Goal: Information Seeking & Learning: Learn about a topic

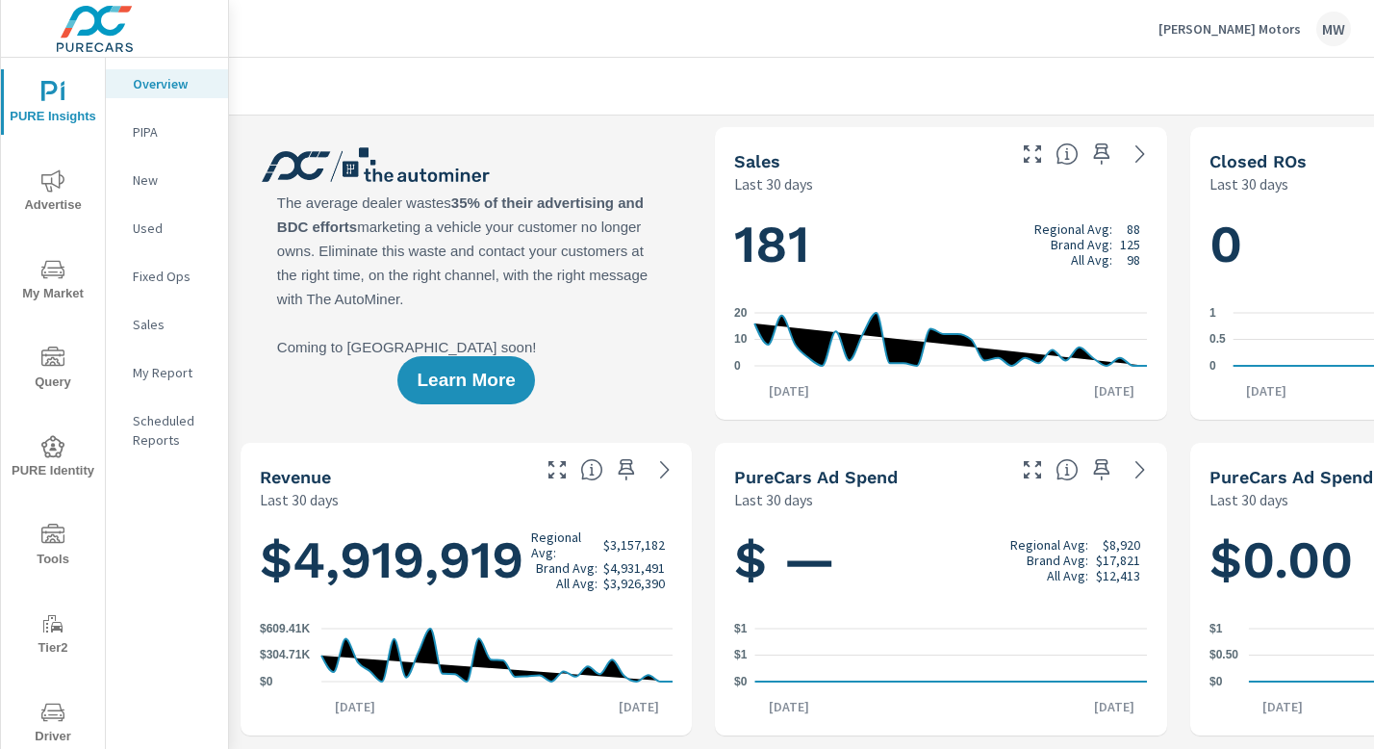
click at [58, 288] on span "My Market" at bounding box center [53, 281] width 92 height 47
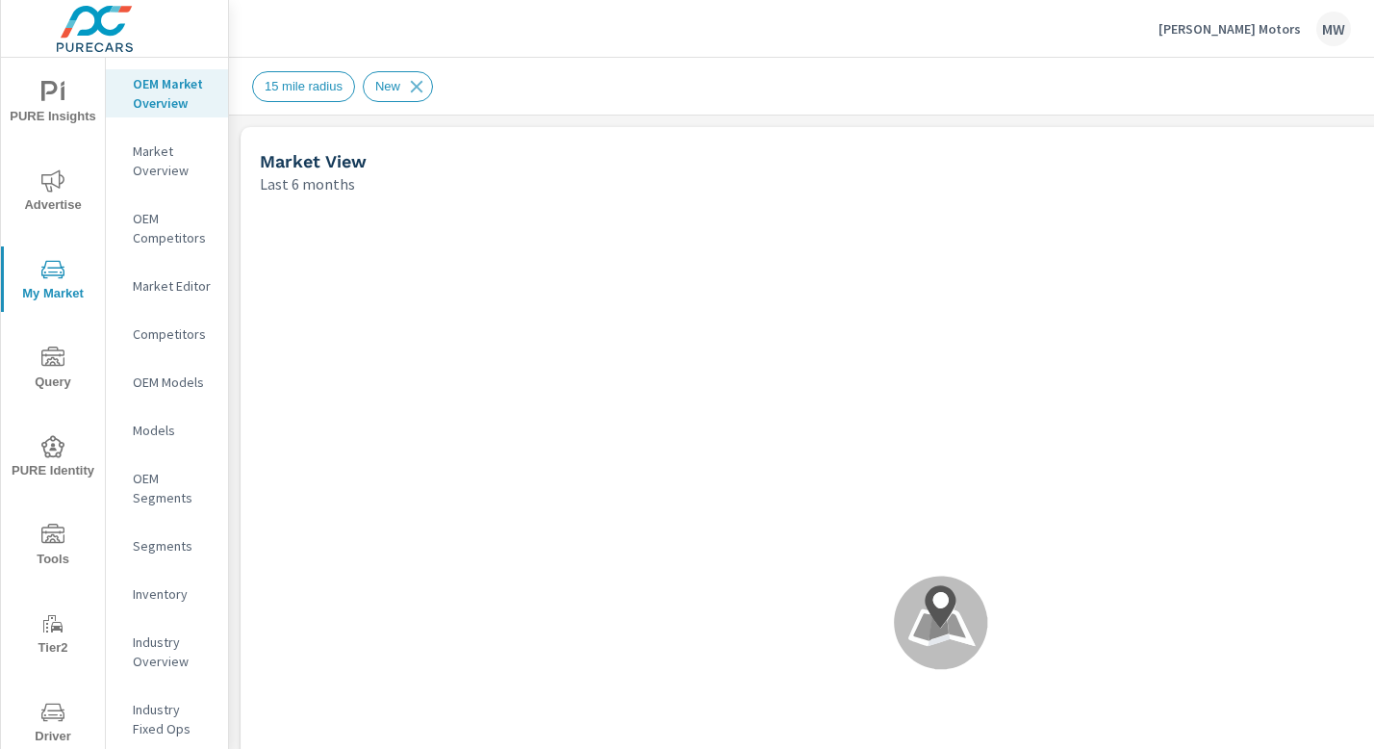
scroll to position [1, 0]
click at [157, 170] on p "Market Overview" at bounding box center [173, 160] width 80 height 38
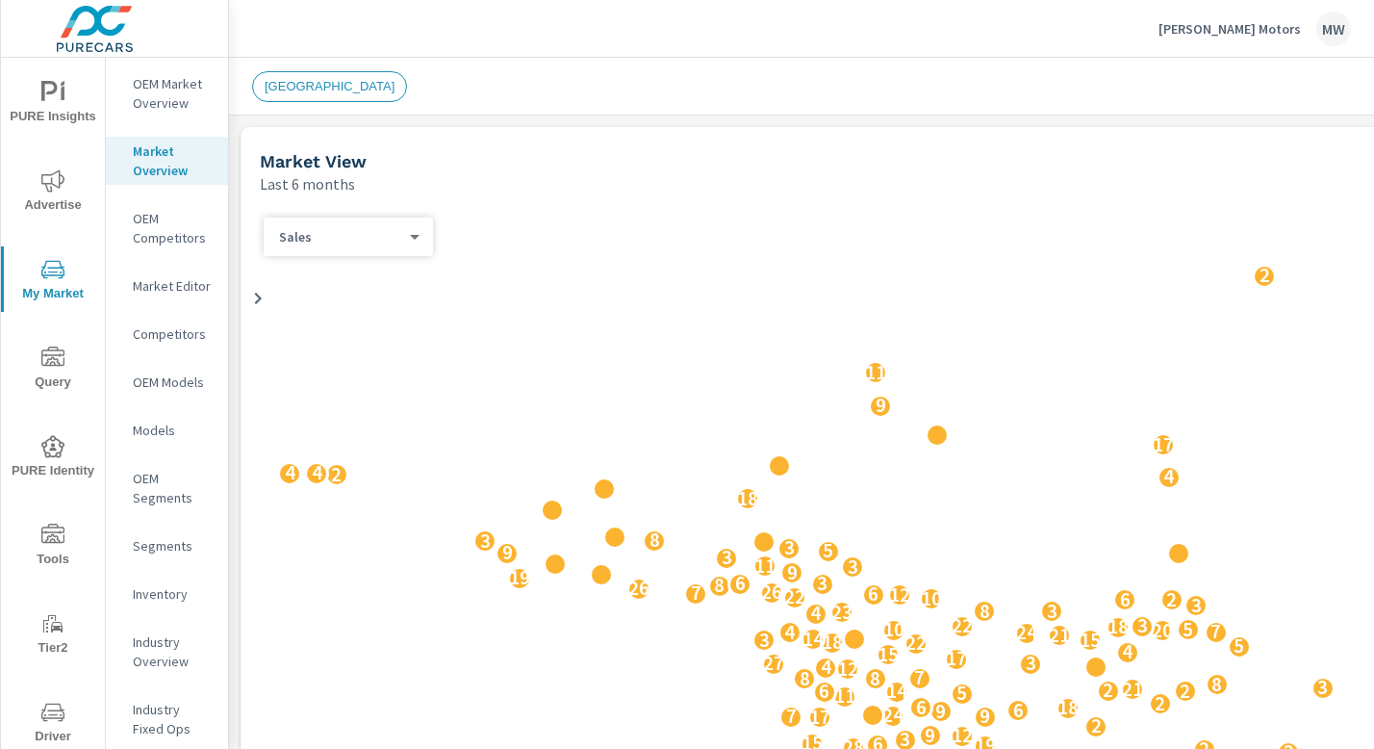
scroll to position [1, 0]
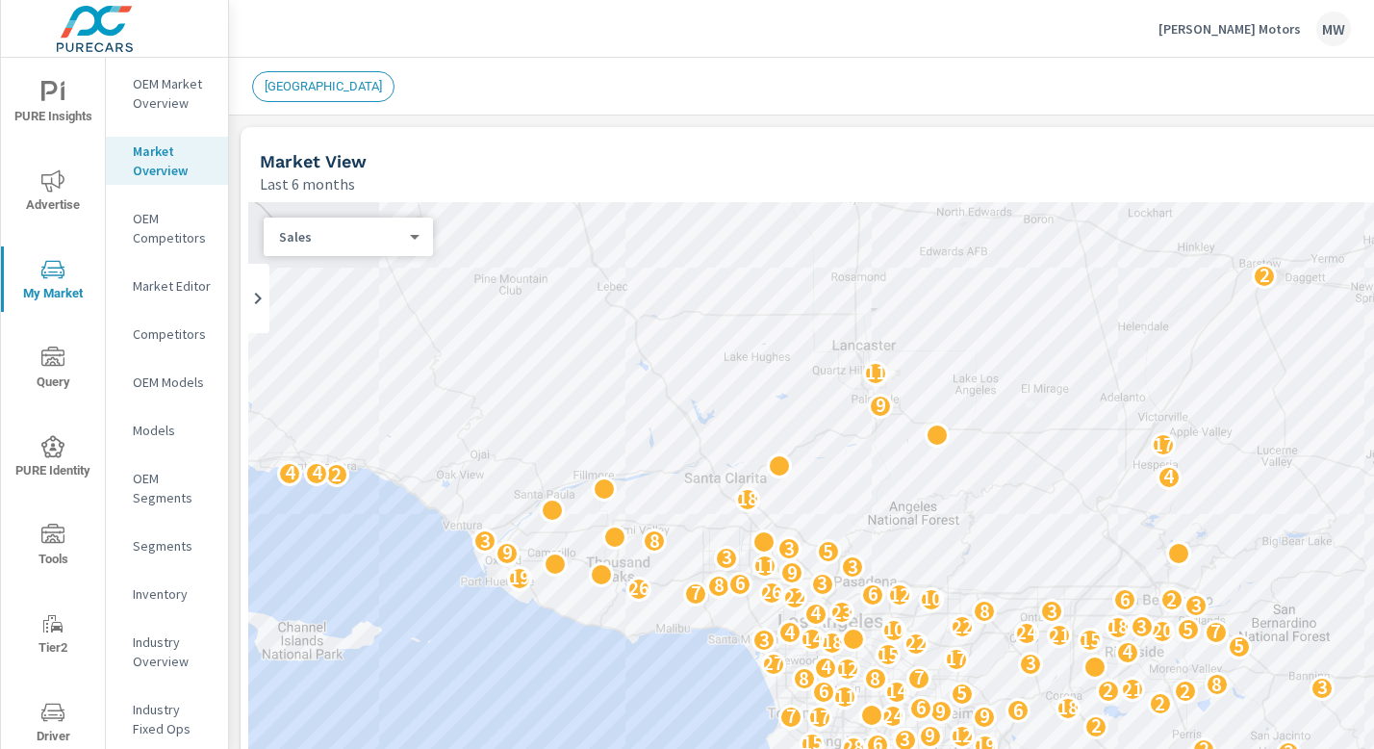
click at [256, 288] on icon at bounding box center [257, 298] width 23 height 23
click at [256, 290] on div "9 14 10 7 2 8 11 7 5 7 18 2 24 8 6 4 28 19 7 2 3 7 24 5 10 2 32 22 5 6 17 19 5 …" at bounding box center [941, 592] width 1386 height 781
click at [440, 301] on icon at bounding box center [436, 298] width 23 height 23
click at [164, 93] on p "OEM Market Overview" at bounding box center [173, 93] width 80 height 38
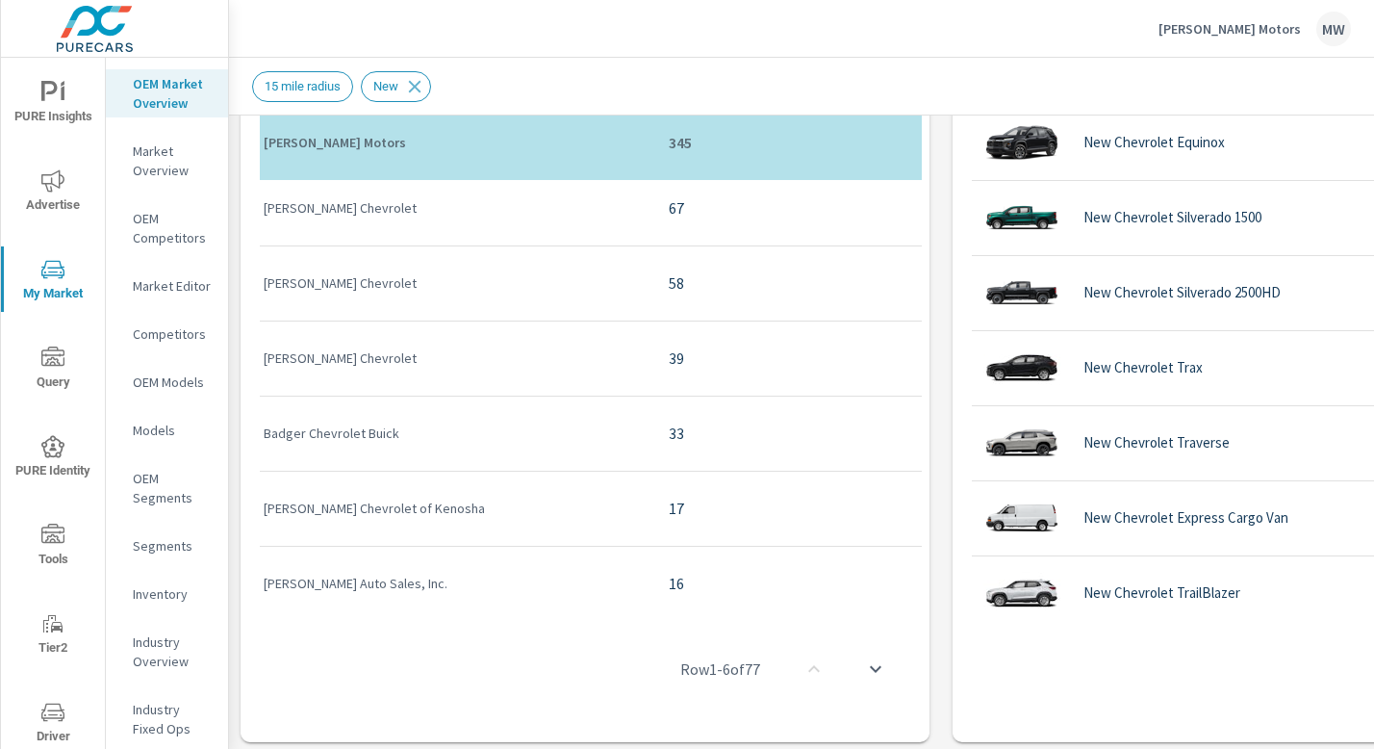
scroll to position [484, 0]
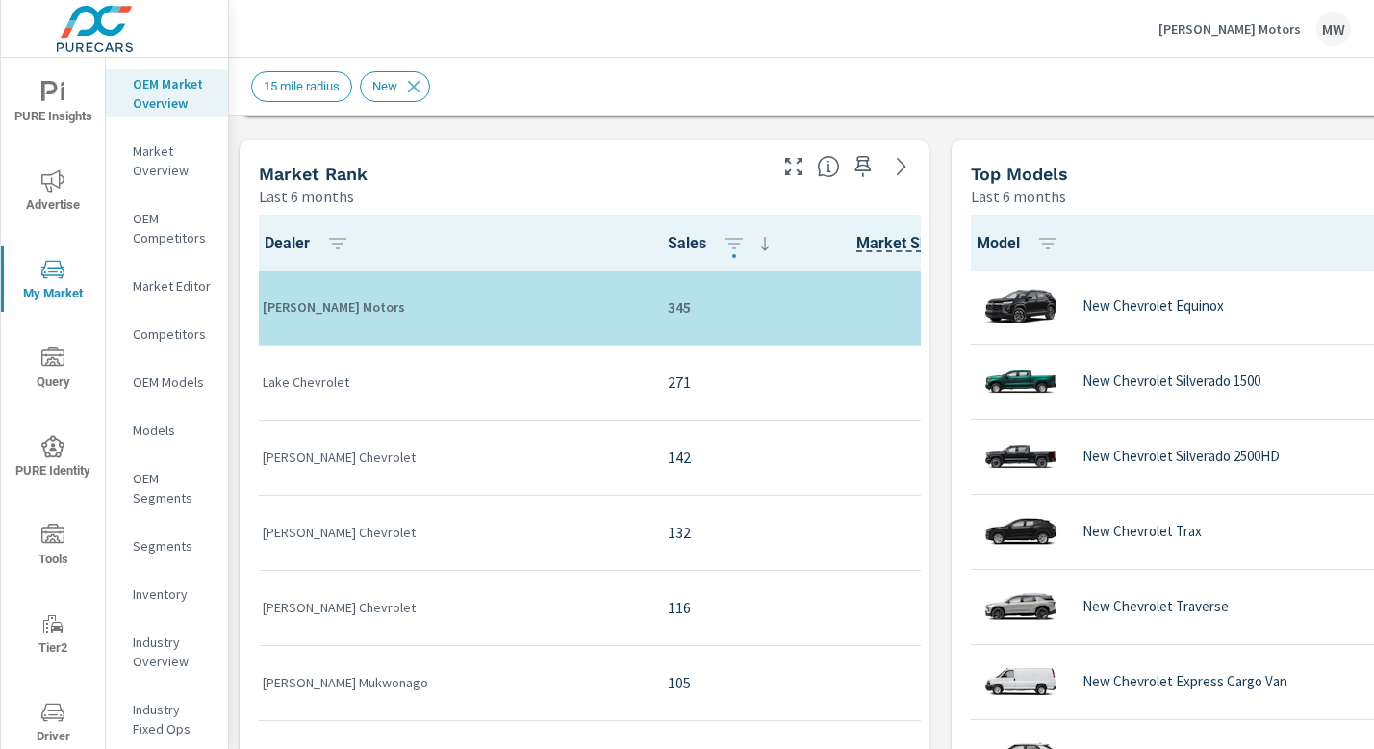
scroll to position [938, 1]
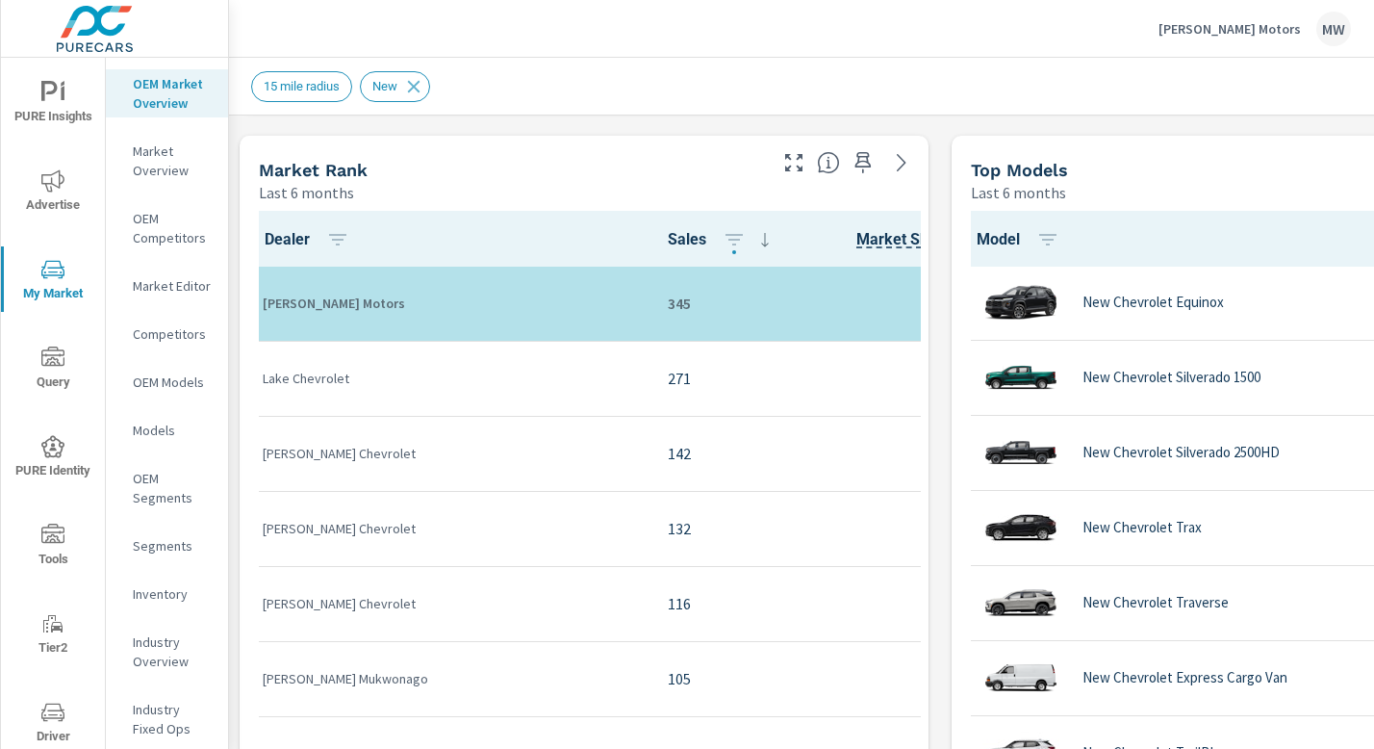
click at [1206, 29] on p "[PERSON_NAME] Motors" at bounding box center [1230, 28] width 142 height 17
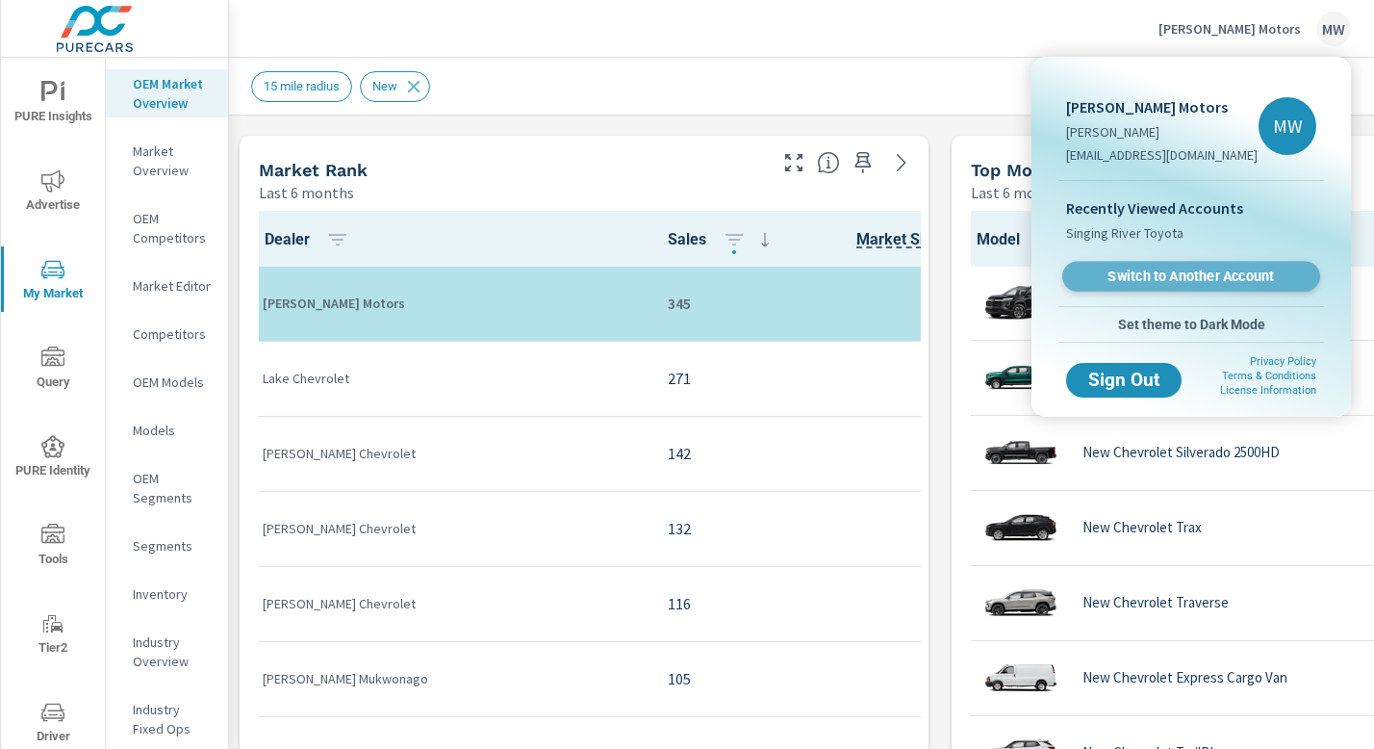
click at [1175, 278] on span "Switch to Another Account" at bounding box center [1191, 277] width 236 height 18
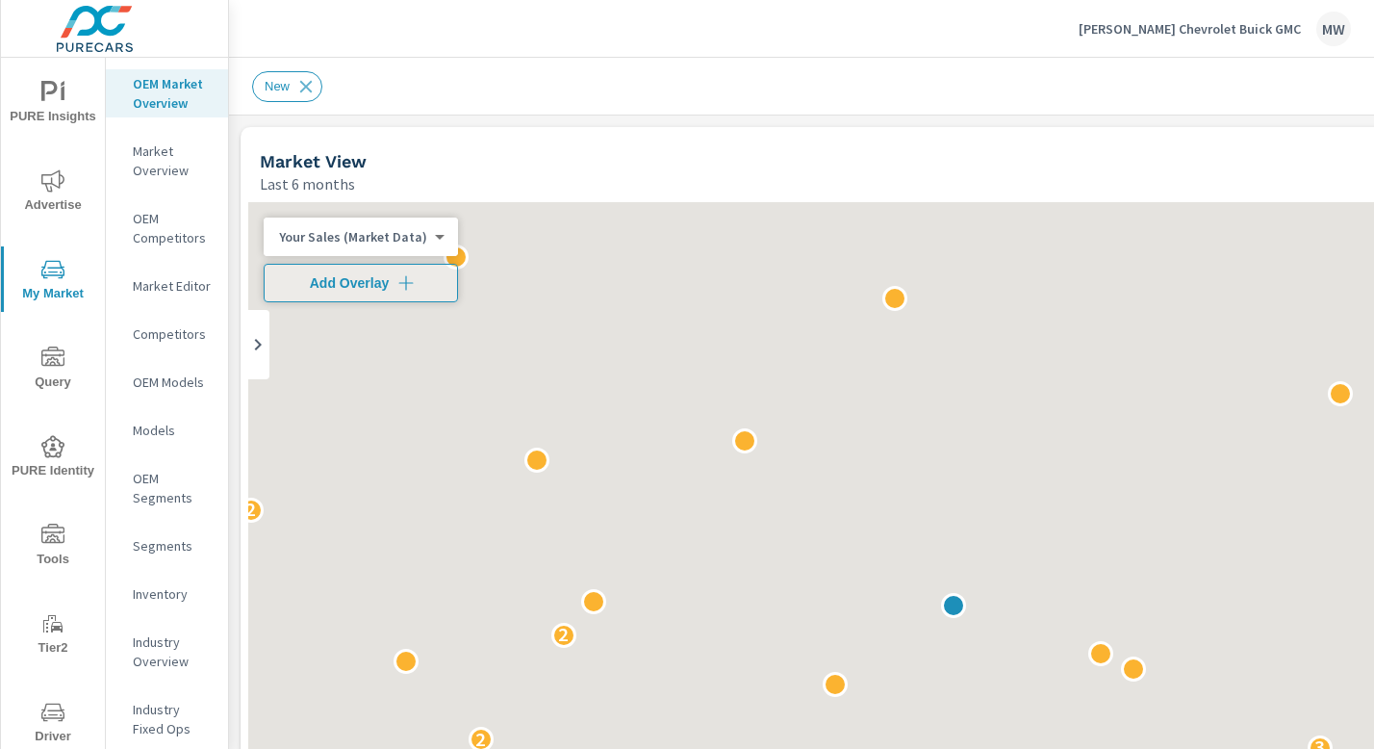
scroll to position [1, 0]
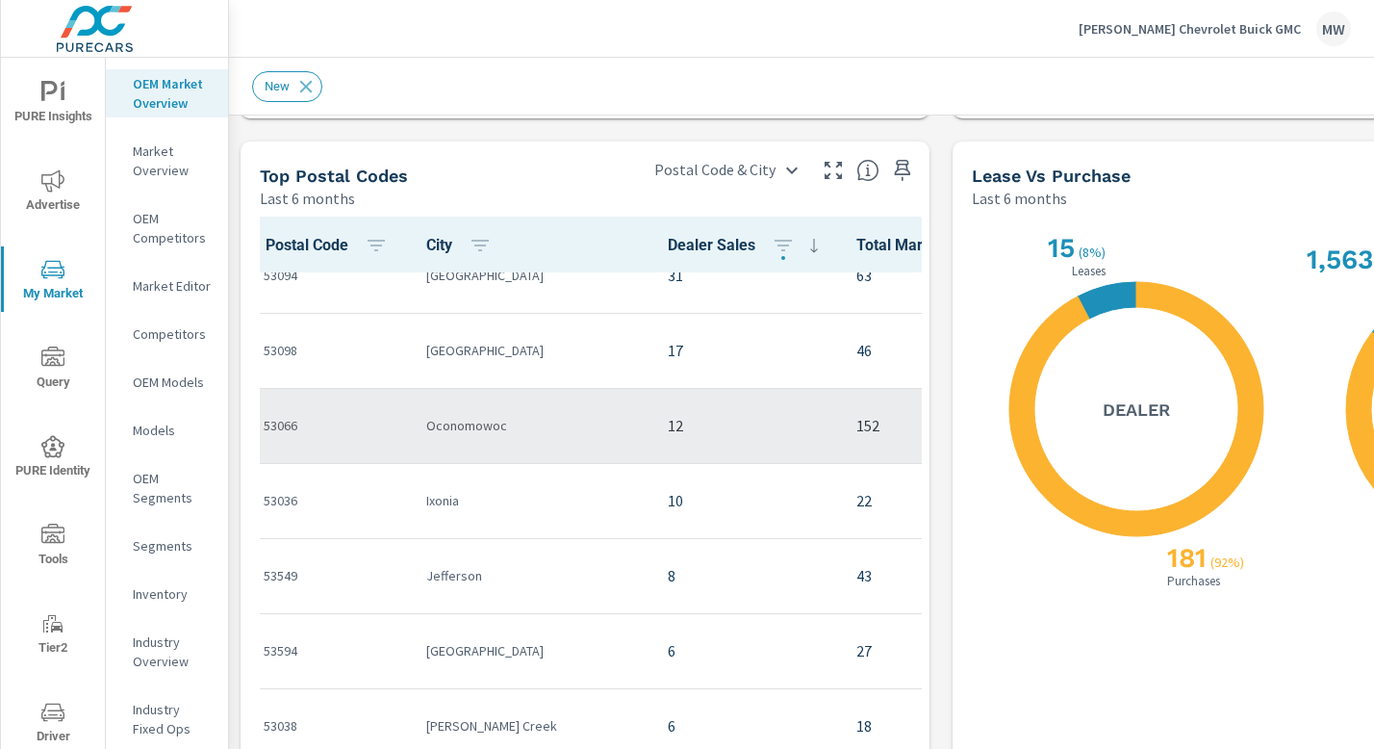
scroll to position [54, 0]
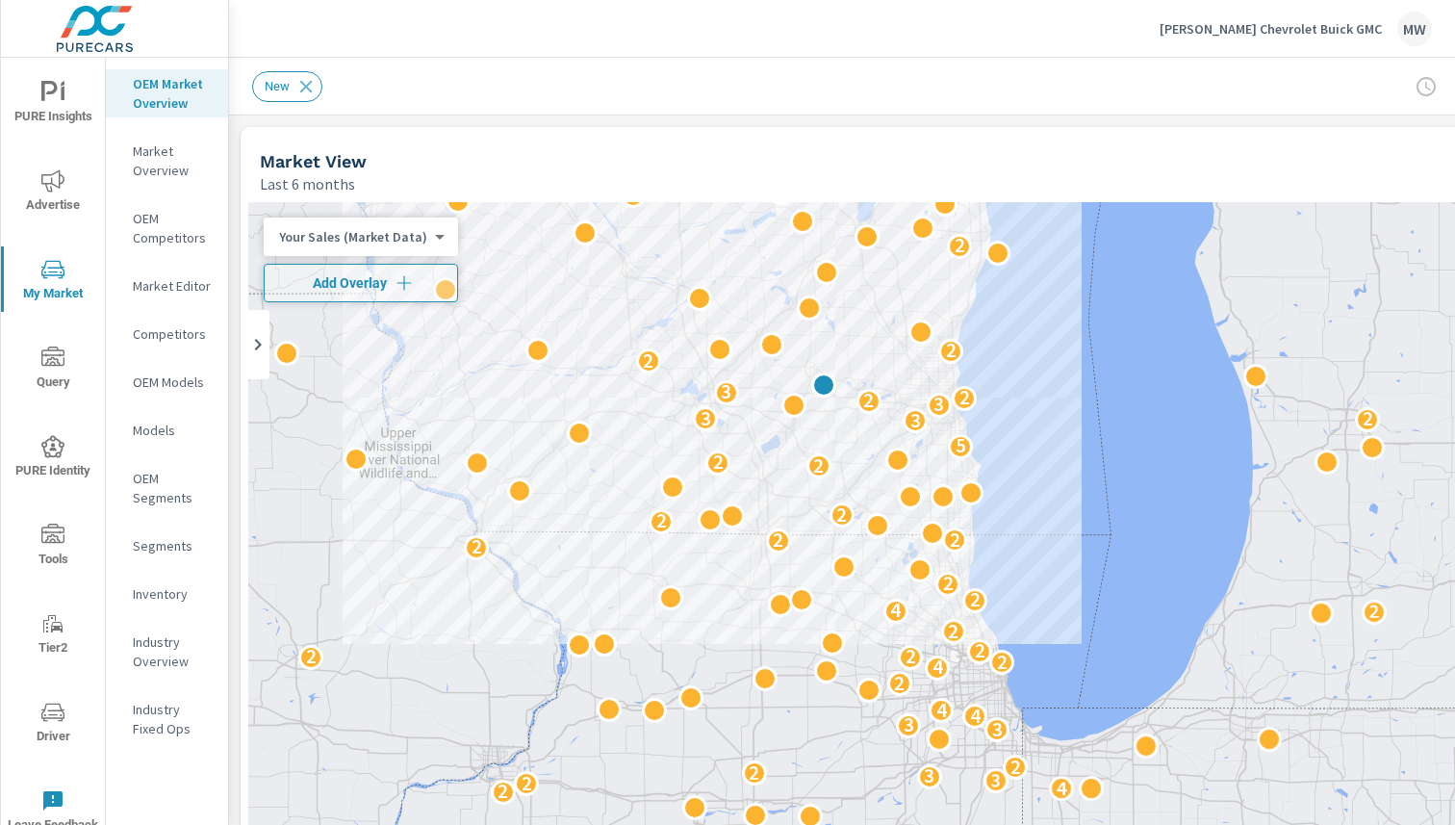
click at [425, 239] on body "PURE Insights Advertise My Market Query PURE Identity Tools Tier2 Driver Leave …" at bounding box center [727, 412] width 1455 height 825
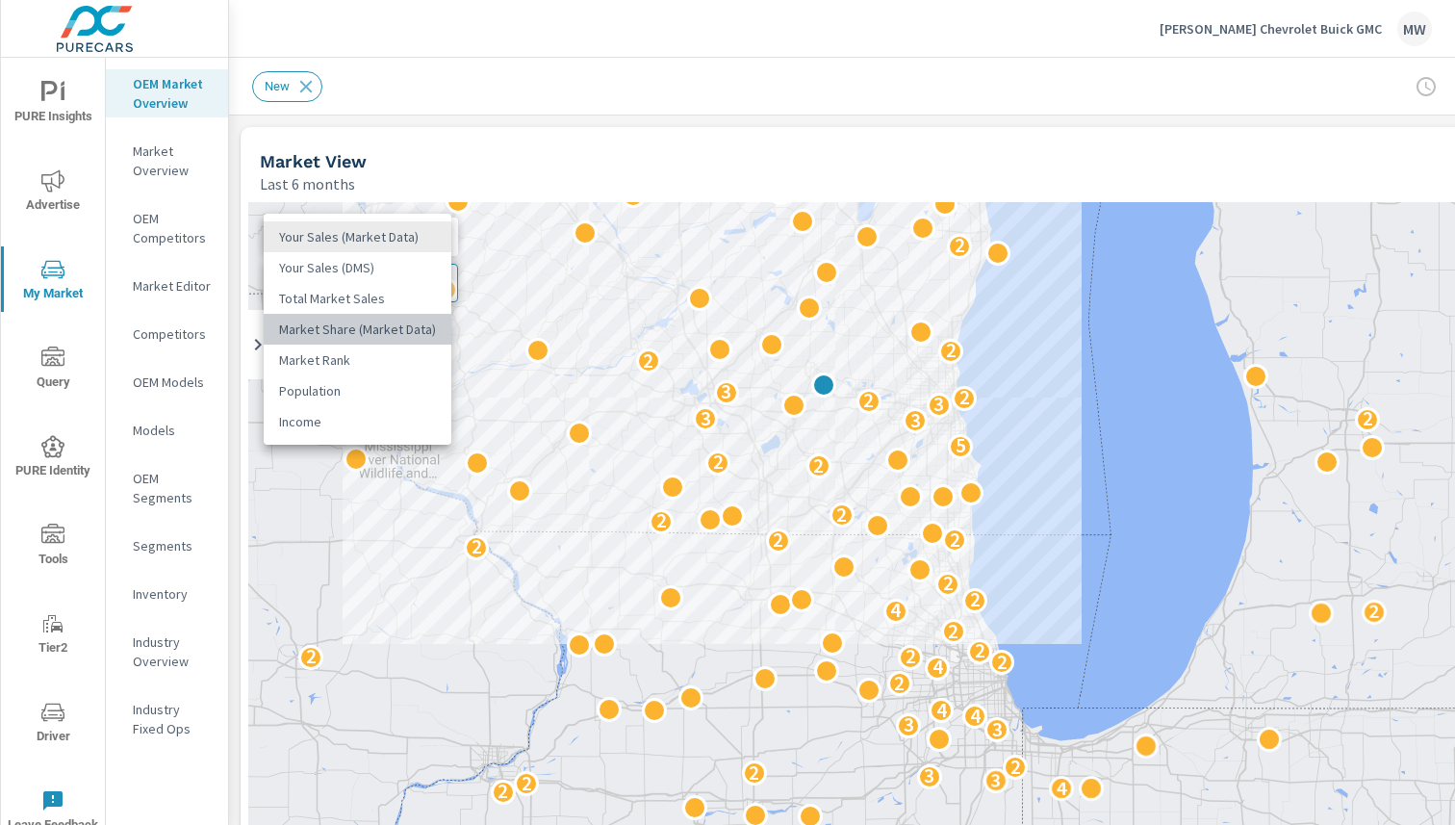
click at [382, 326] on li "Market Share (Market Data)" at bounding box center [358, 329] width 188 height 31
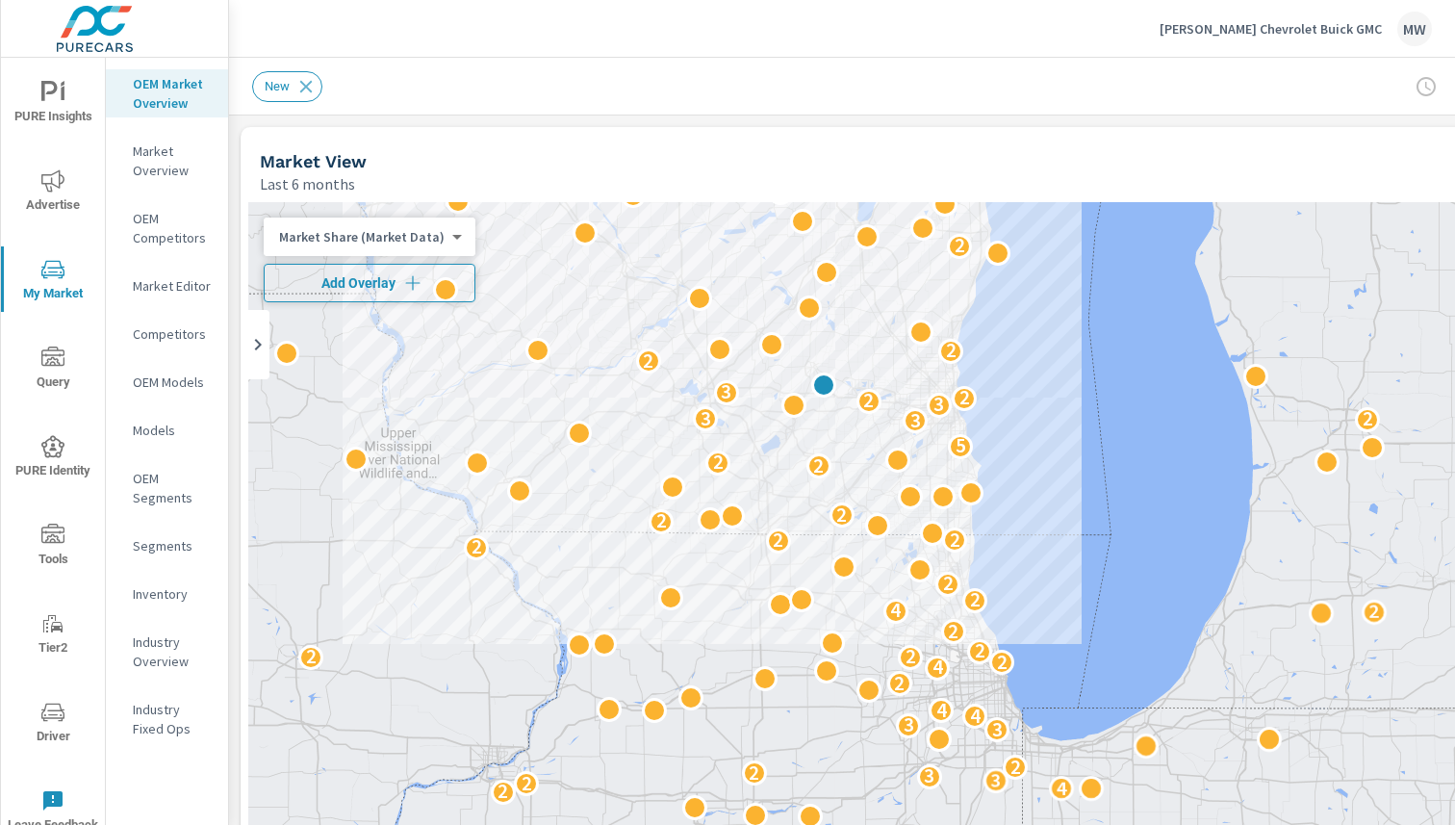
click at [408, 281] on icon "button" at bounding box center [412, 282] width 19 height 19
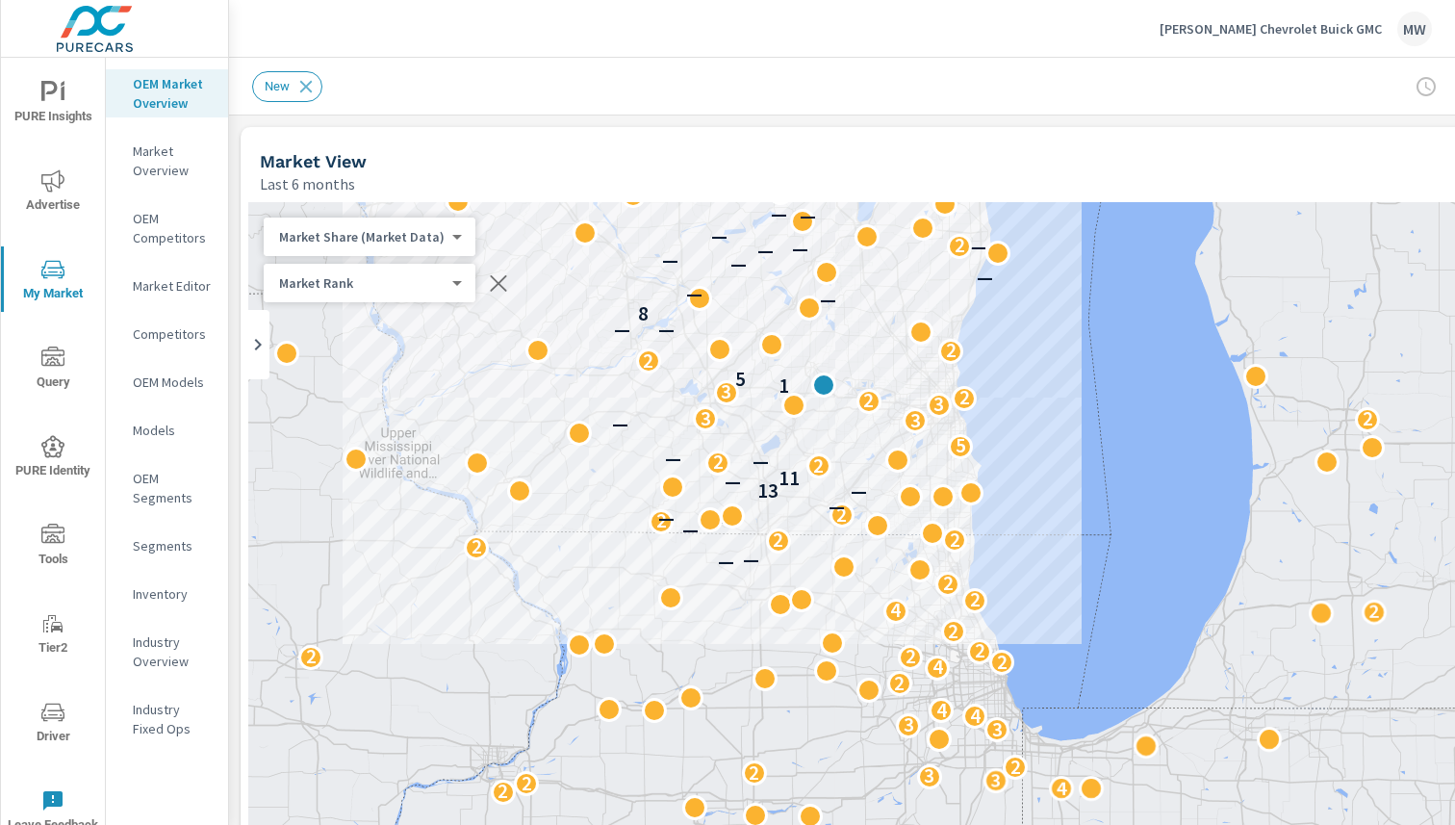
click at [176, 171] on p "Market Overview" at bounding box center [173, 160] width 80 height 38
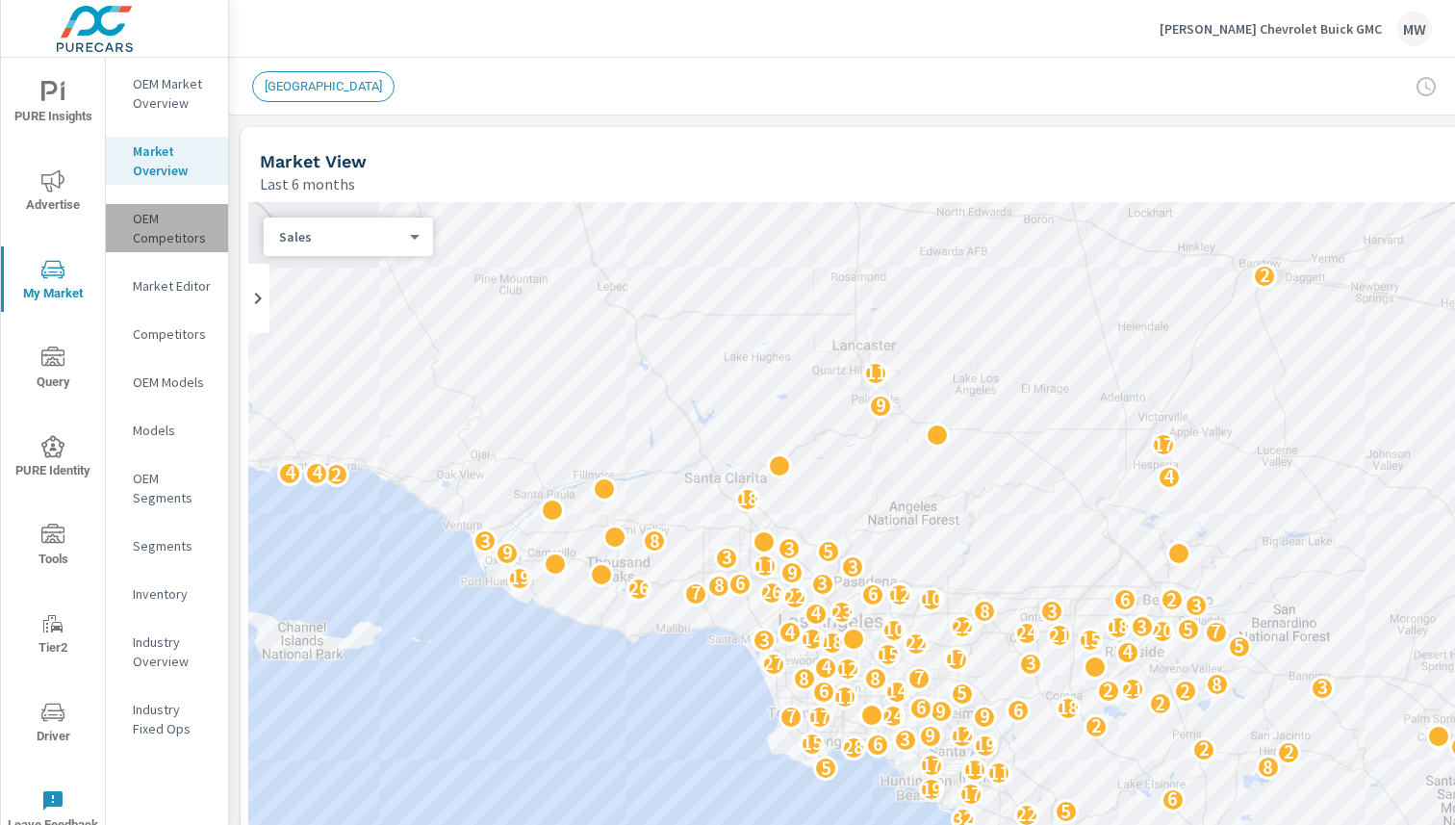
click at [165, 237] on p "OEM Competitors" at bounding box center [173, 228] width 80 height 38
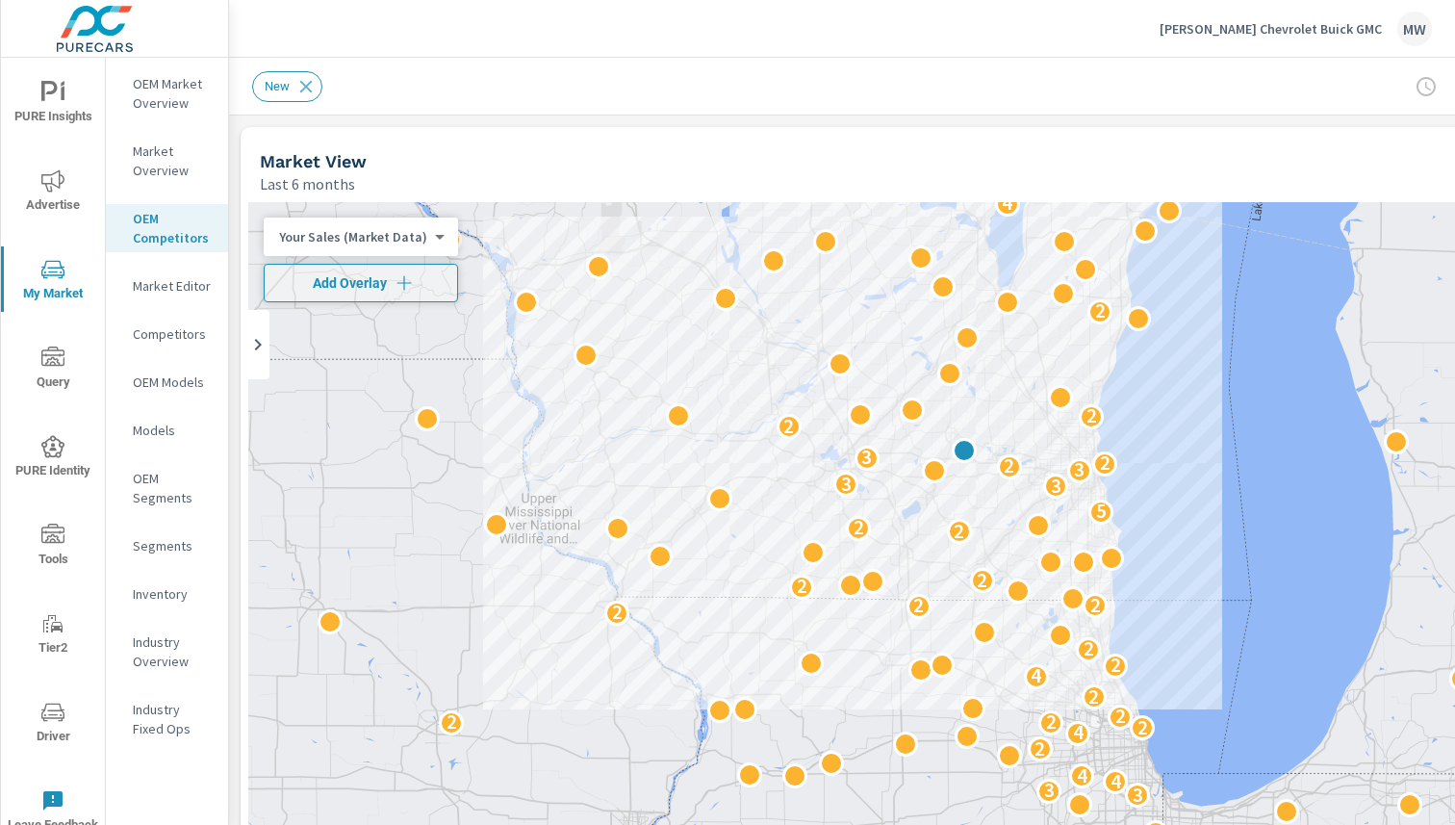
scroll to position [1, 0]
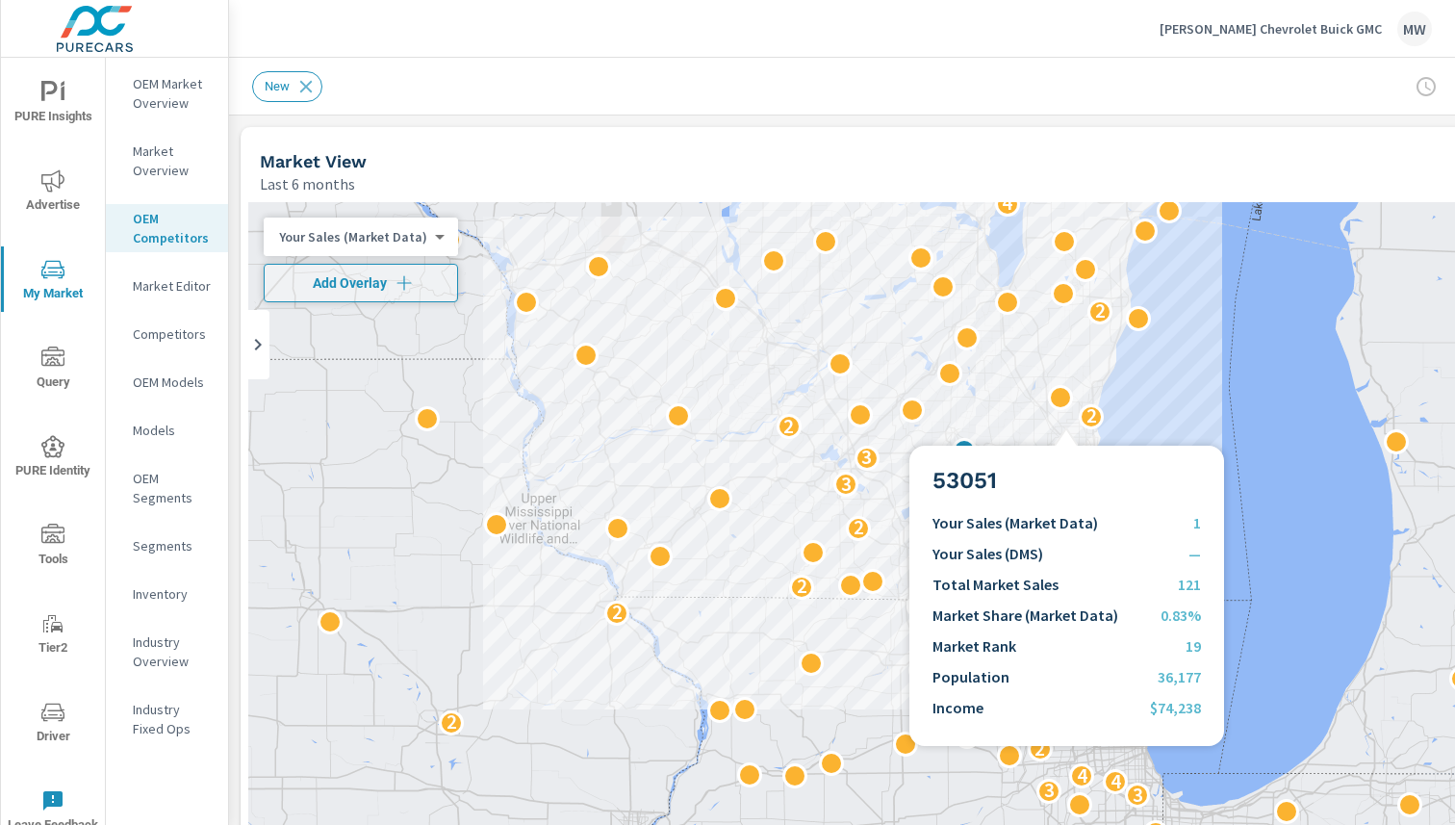
scroll to position [1, 0]
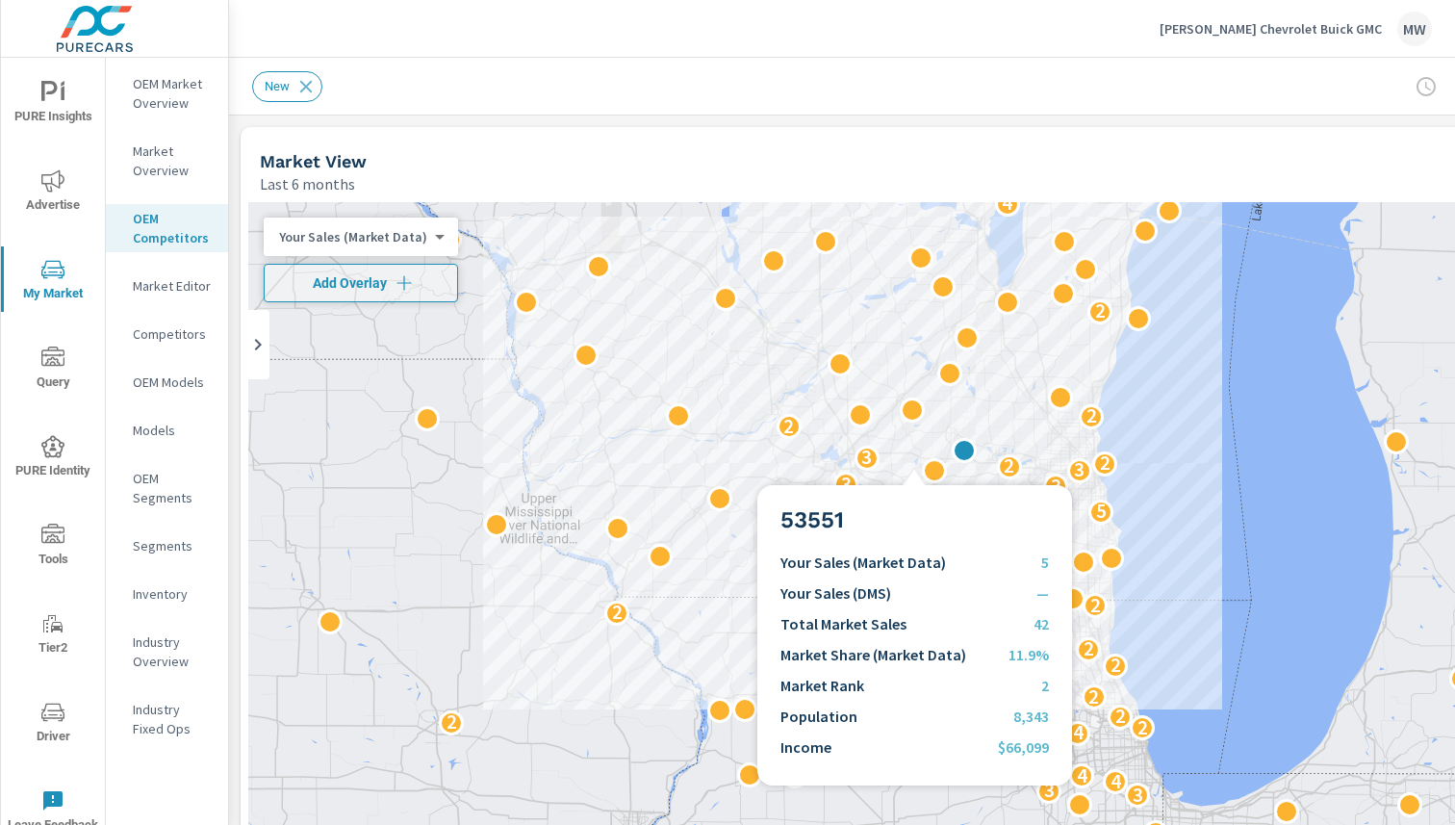
click at [914, 462] on div "2 2 2 4 2 3 3 2 2 3 3 4 4 2 4 2 2 2 2 2 2 4 2 2 2 2 2 2 2 2 2 5 3 2 3 3 2 2 3 2…" at bounding box center [941, 592] width 1386 height 781
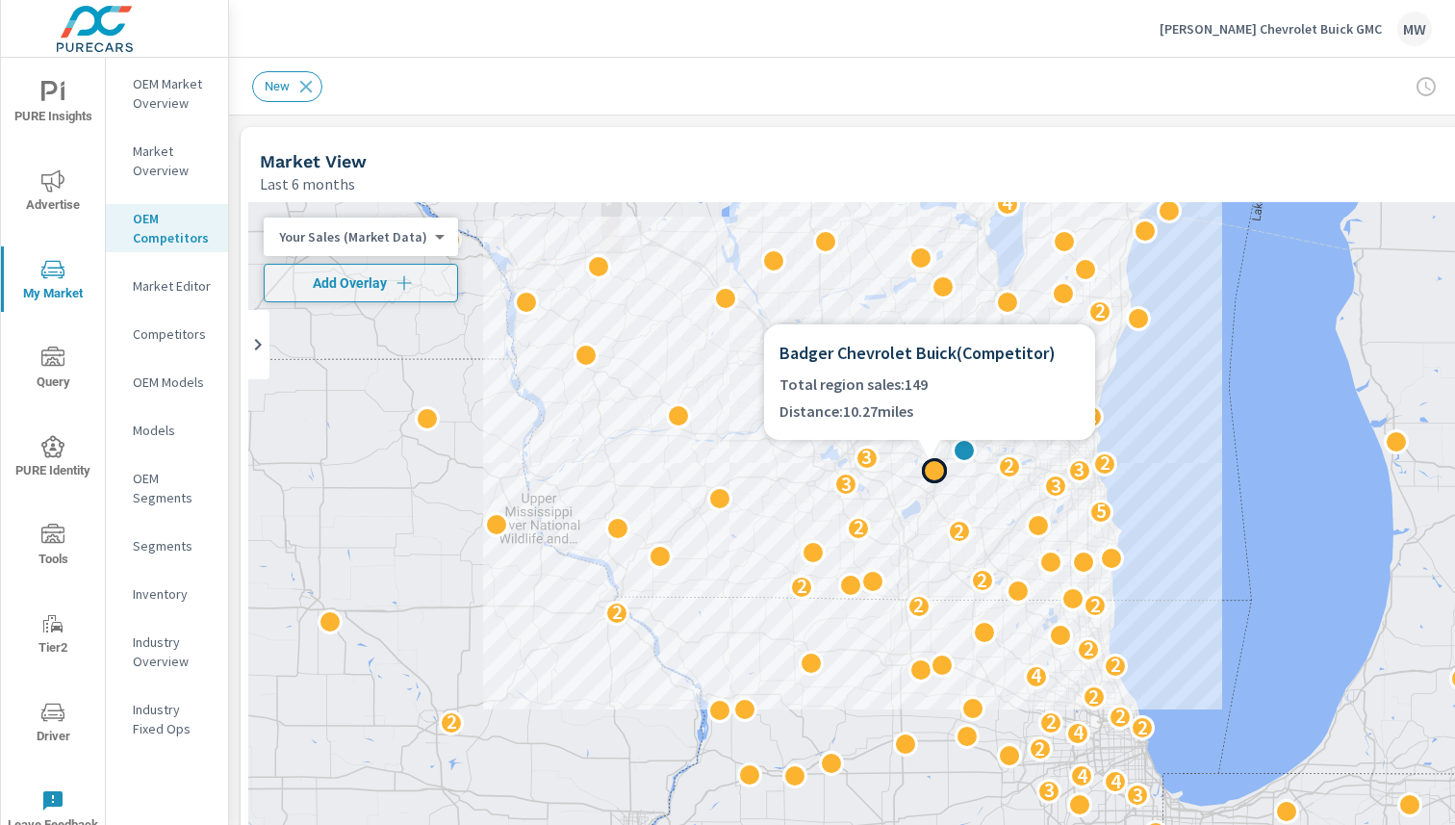
drag, startPoint x: 954, startPoint y: 357, endPoint x: 874, endPoint y: 351, distance: 80.1
click at [875, 351] on h6 "Badger Chevrolet Buick ( Competitor )" at bounding box center [929, 353] width 300 height 27
drag, startPoint x: 784, startPoint y: 353, endPoint x: 909, endPoint y: 355, distance: 125.1
click at [909, 355] on h6 "Badger Chevrolet Buick ( Competitor )" at bounding box center [929, 353] width 300 height 27
